Goal: Transaction & Acquisition: Purchase product/service

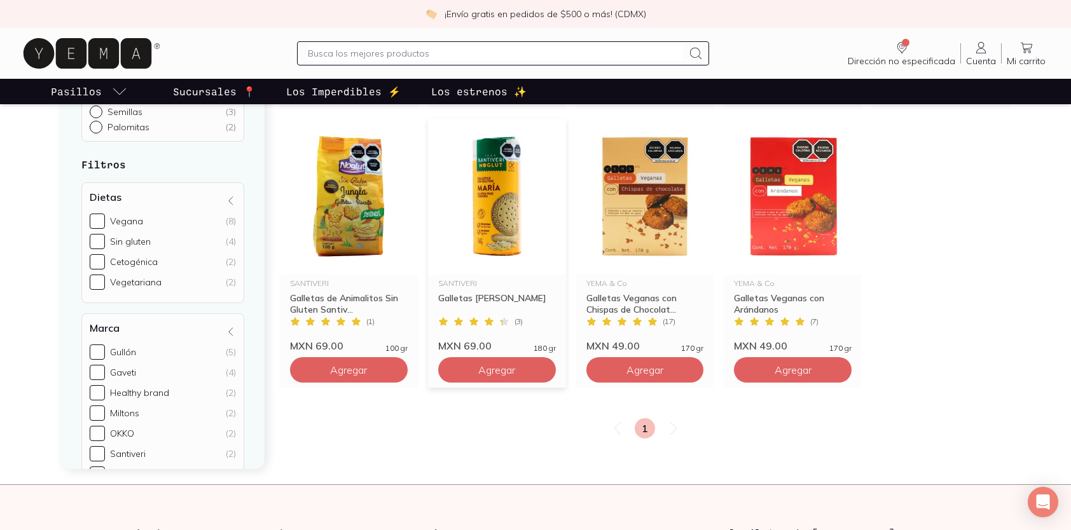
scroll to position [1006, 0]
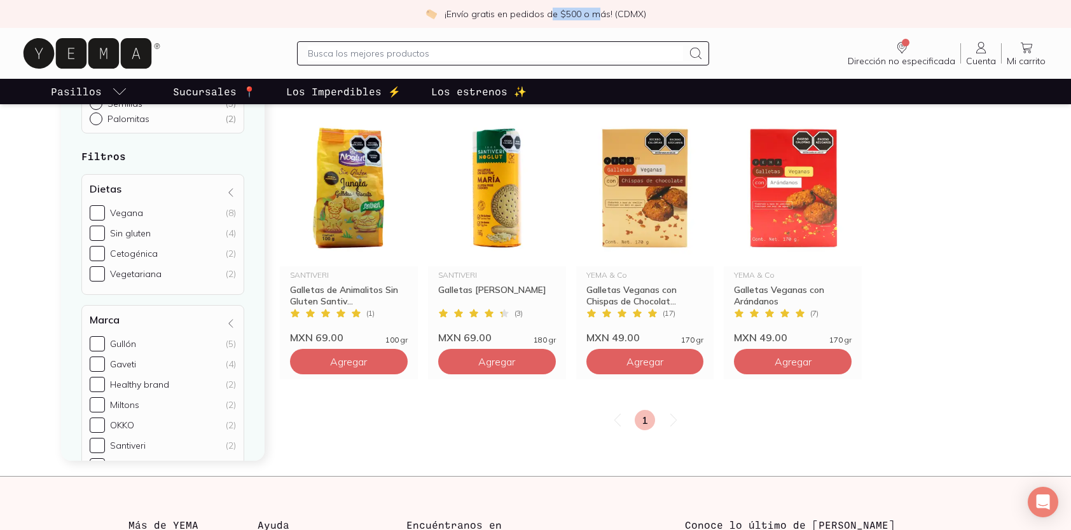
drag, startPoint x: 548, startPoint y: 18, endPoint x: 598, endPoint y: 8, distance: 51.1
click at [598, 8] on p "¡Envío gratis en pedidos de $500 o más! (CDMX)" at bounding box center [545, 14] width 202 height 13
drag, startPoint x: 598, startPoint y: 8, endPoint x: 542, endPoint y: 22, distance: 57.7
click at [542, 22] on div "¡Envío gratis en pedidos de $500 o más! (CDMX)" at bounding box center [535, 14] width 1071 height 28
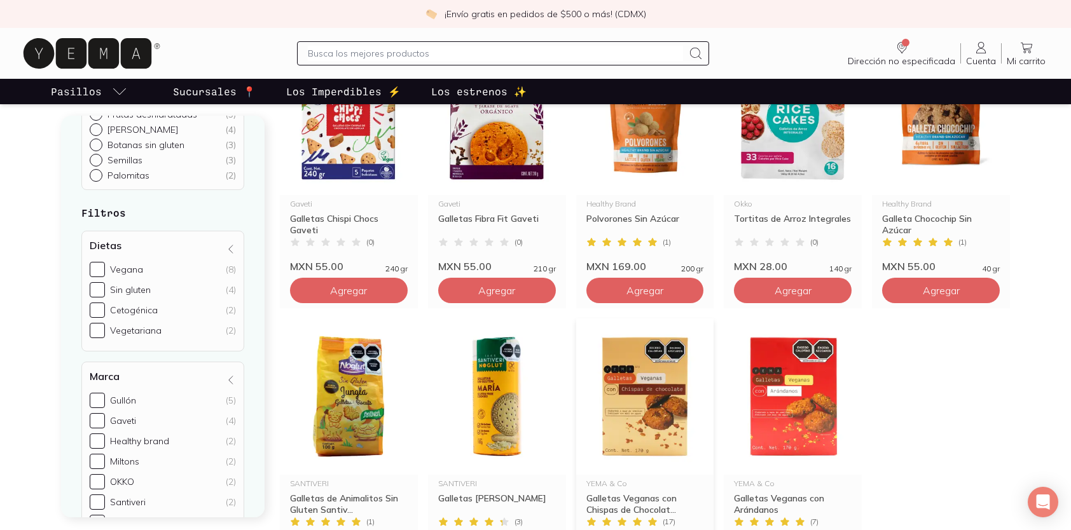
scroll to position [778, 0]
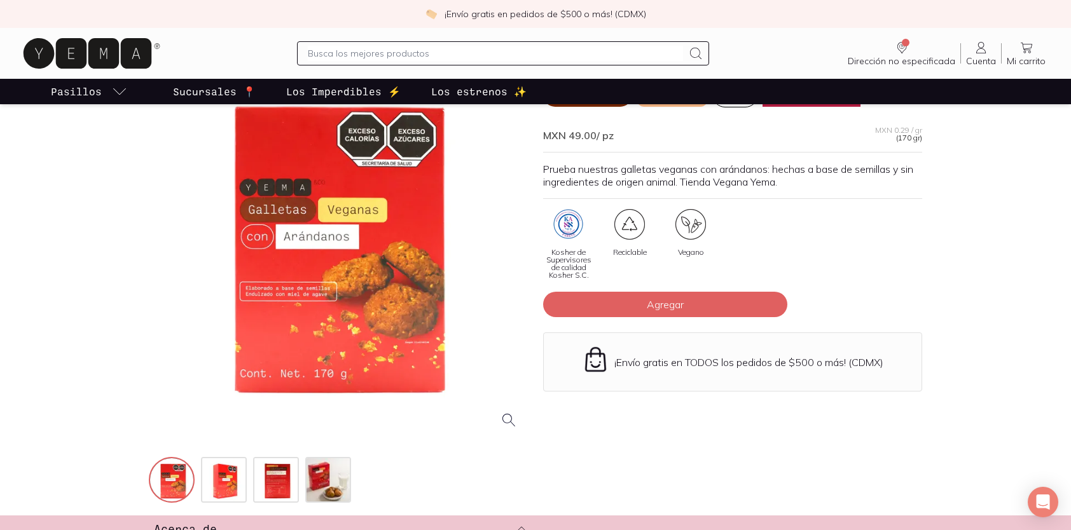
scroll to position [87, 0]
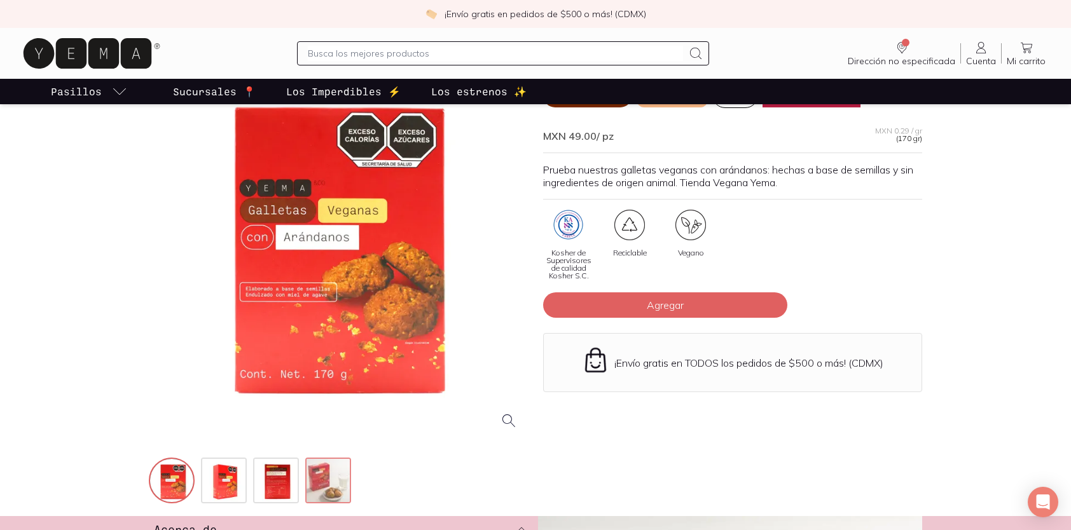
click at [315, 490] on img at bounding box center [329, 482] width 46 height 46
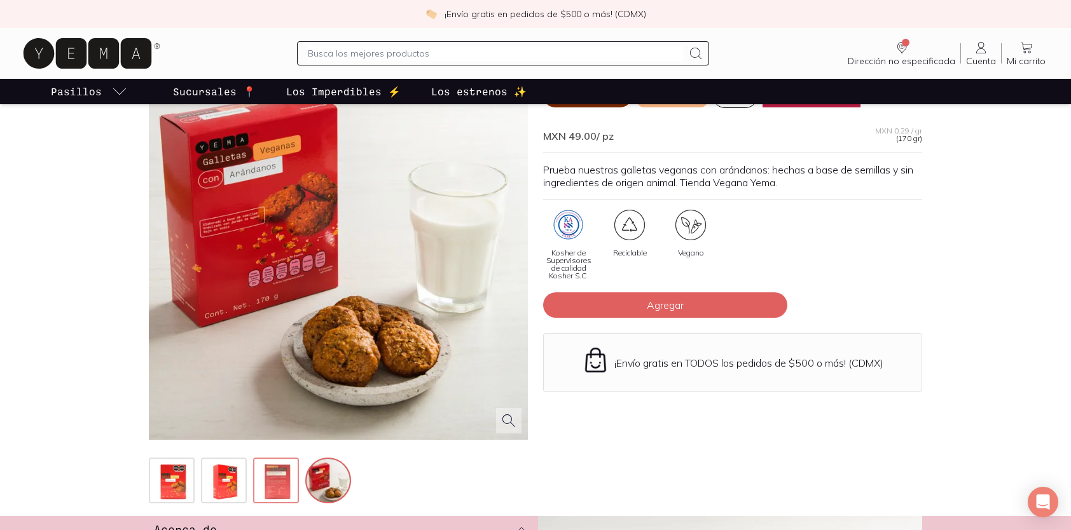
click at [254, 485] on div at bounding box center [276, 481] width 46 height 46
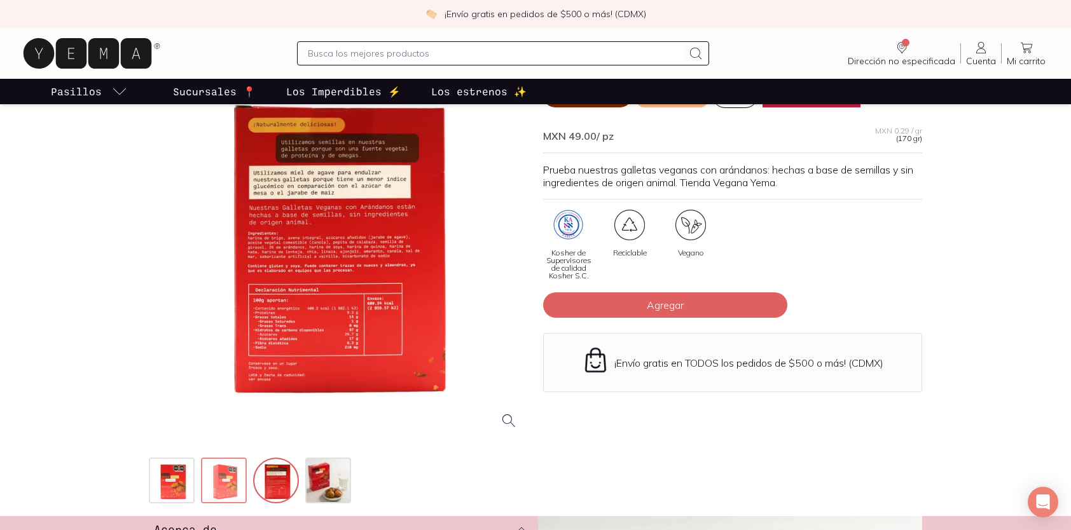
click at [205, 471] on img at bounding box center [225, 482] width 46 height 46
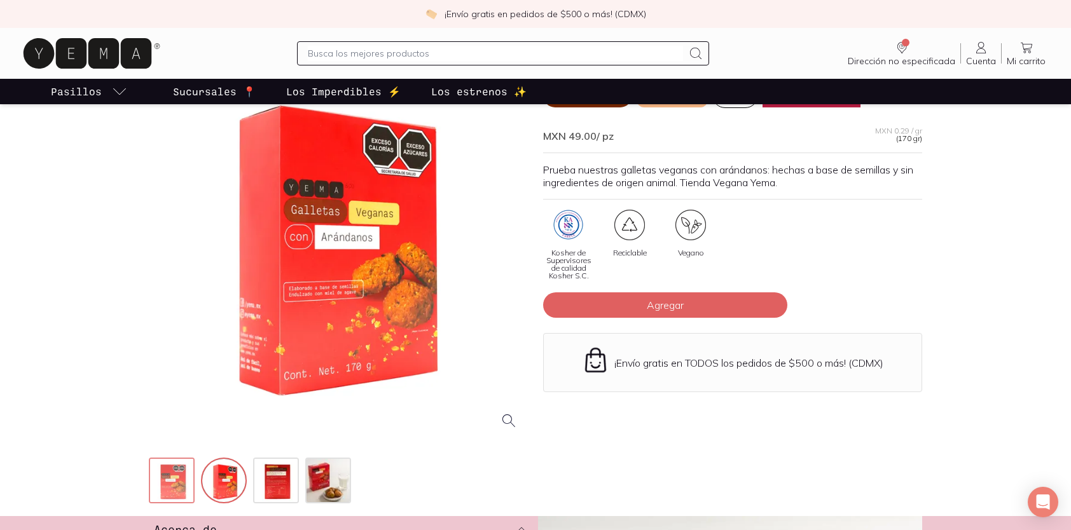
click at [183, 476] on img at bounding box center [173, 482] width 46 height 46
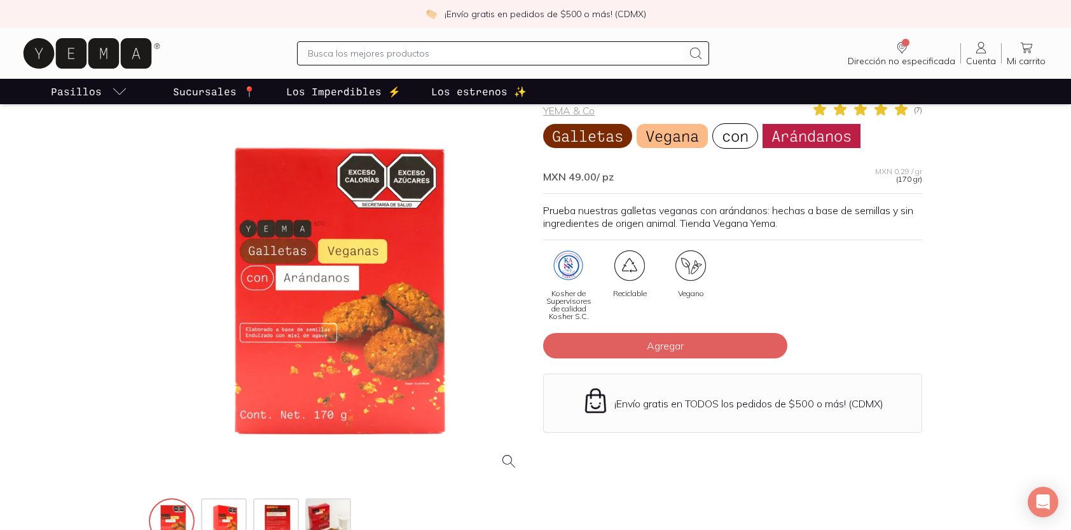
scroll to position [0, 0]
